Goal: Transaction & Acquisition: Subscribe to service/newsletter

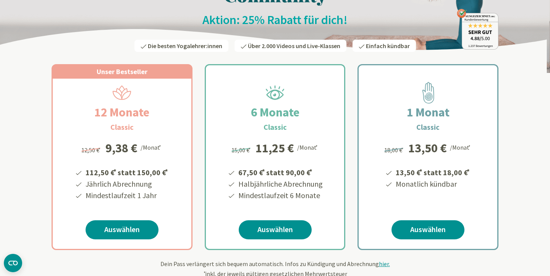
scroll to position [93, 0]
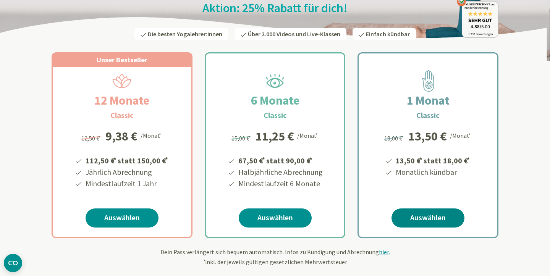
click at [428, 217] on link "Auswählen" at bounding box center [428, 218] width 73 height 19
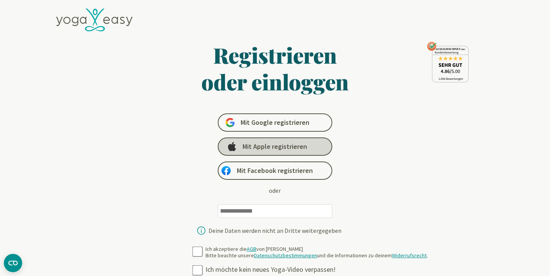
click at [297, 148] on span "Mit Apple registrieren" at bounding box center [275, 146] width 65 height 9
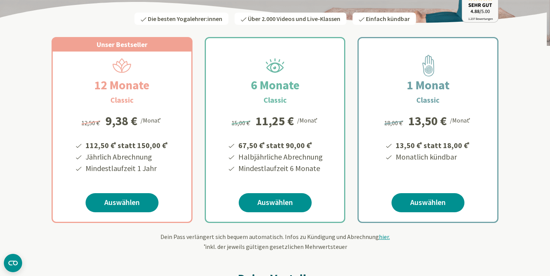
scroll to position [122, 0]
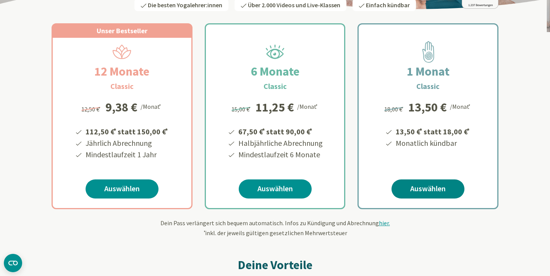
click at [428, 189] on link "Auswählen" at bounding box center [428, 189] width 73 height 19
